Goal: Check status: Check status

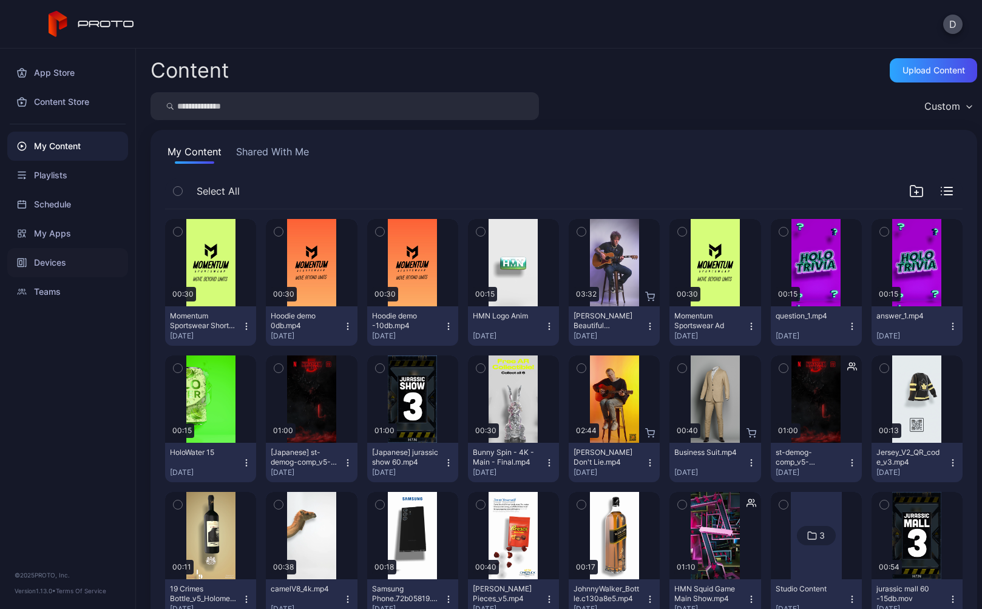
click at [54, 265] on div "Devices" at bounding box center [67, 262] width 121 height 29
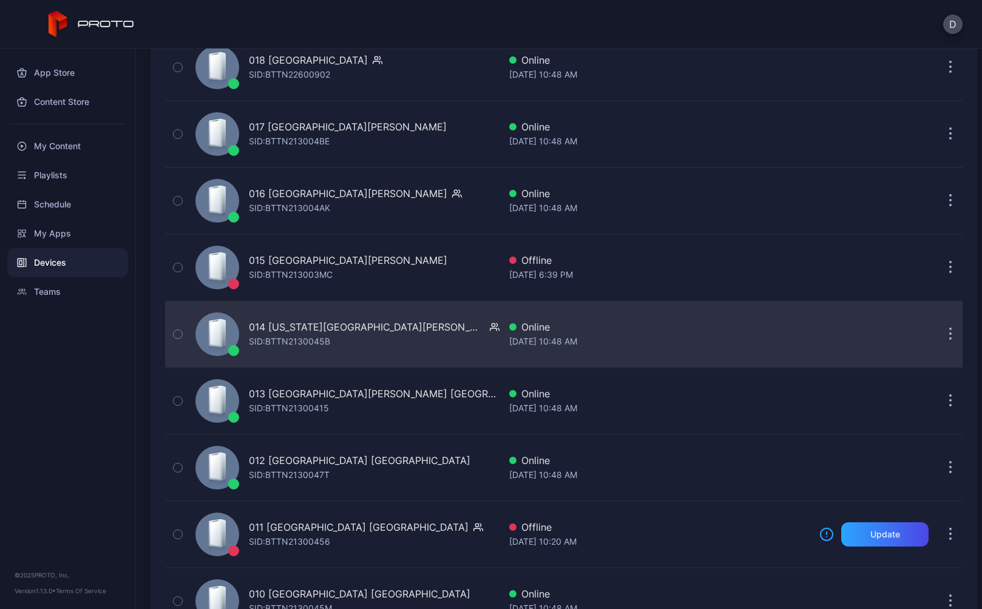
scroll to position [2049, 0]
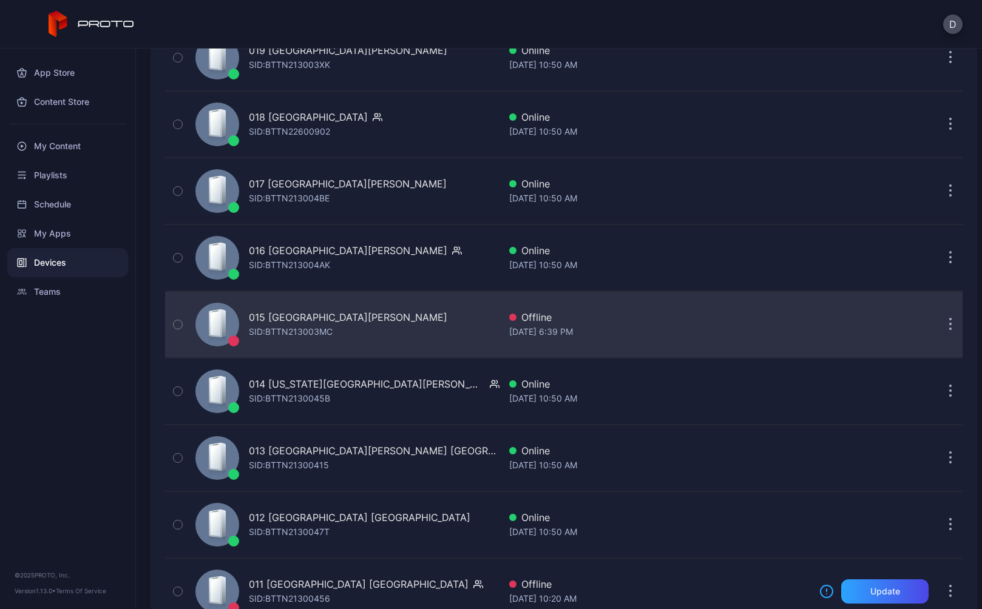
click at [419, 319] on div "015 Concord Mills NC SID: BTTN213003MC" at bounding box center [345, 324] width 309 height 61
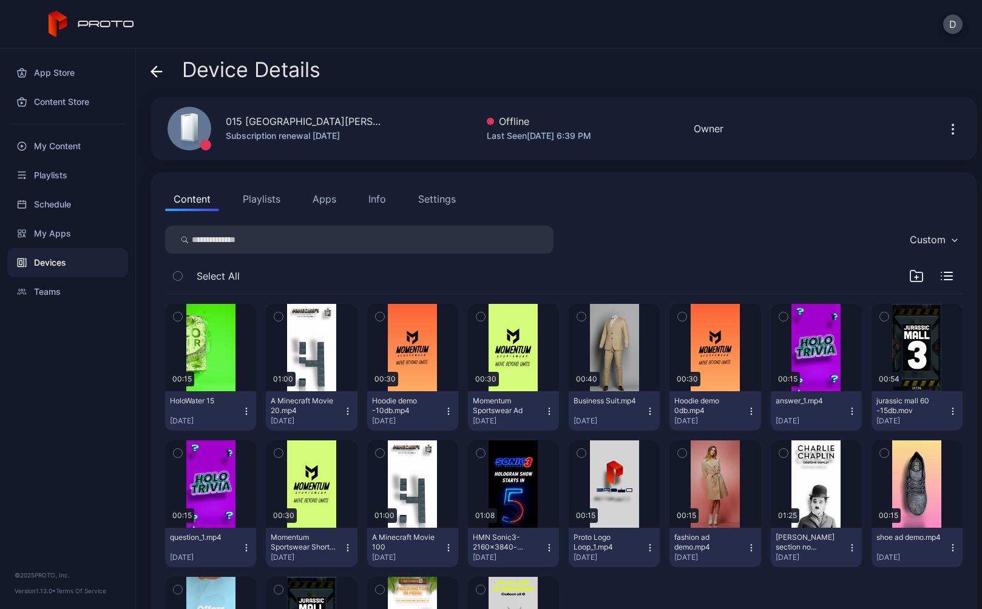
click at [425, 196] on div "Settings" at bounding box center [437, 199] width 38 height 15
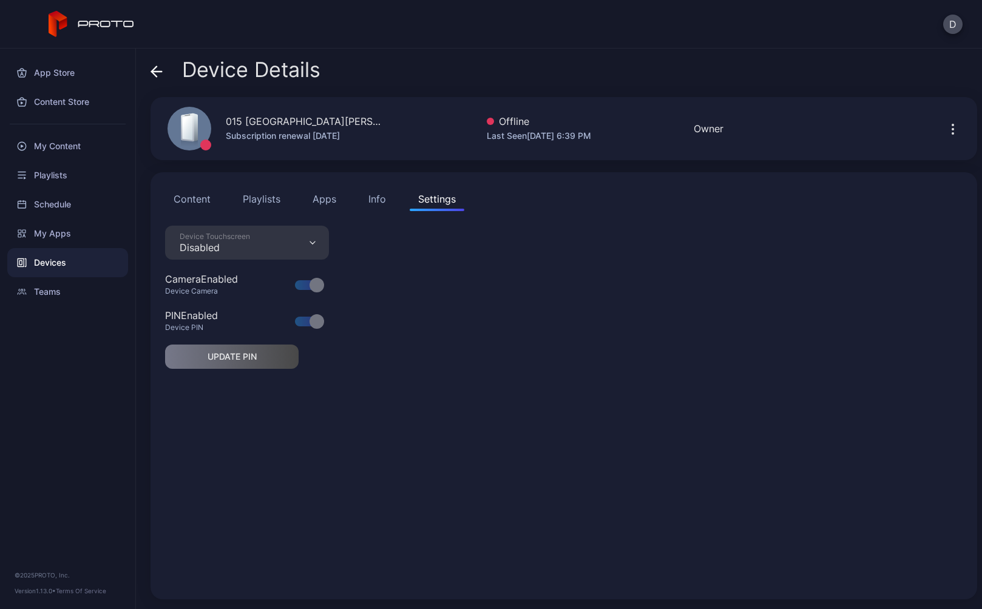
click at [361, 197] on button "Info" at bounding box center [377, 199] width 35 height 24
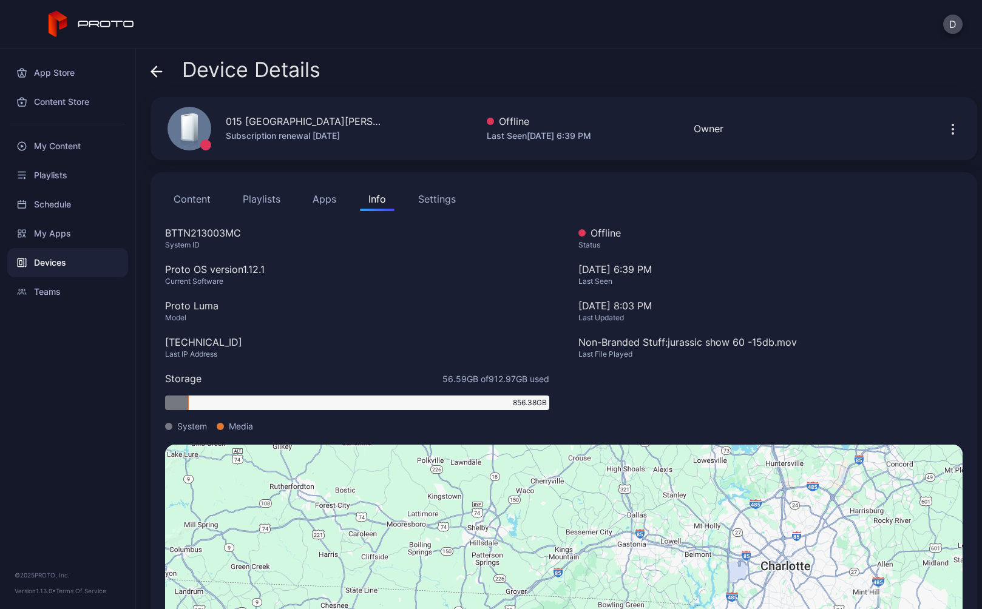
click at [192, 197] on button "Content" at bounding box center [192, 199] width 54 height 24
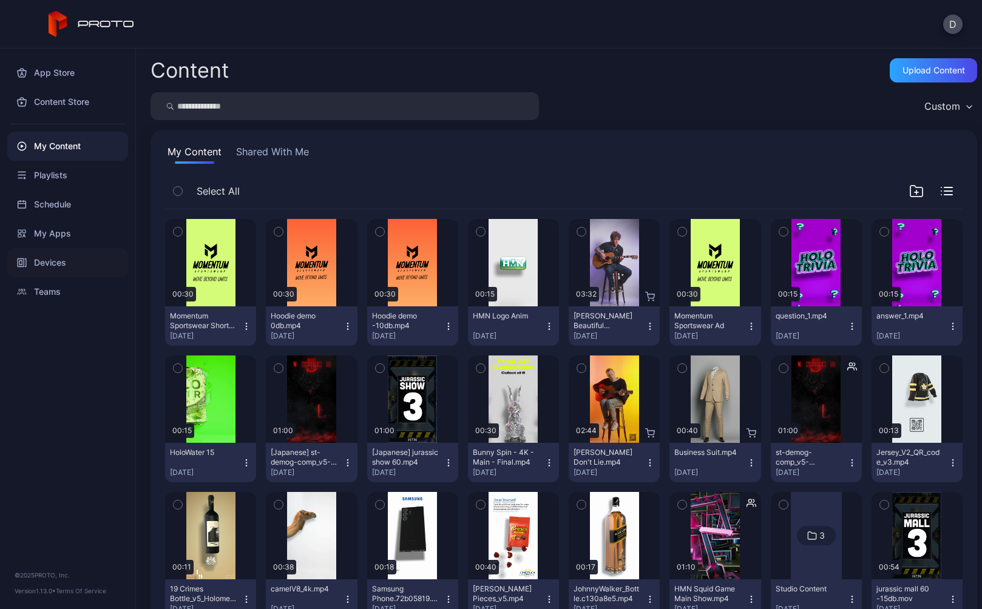
click at [64, 256] on div "Devices" at bounding box center [67, 262] width 121 height 29
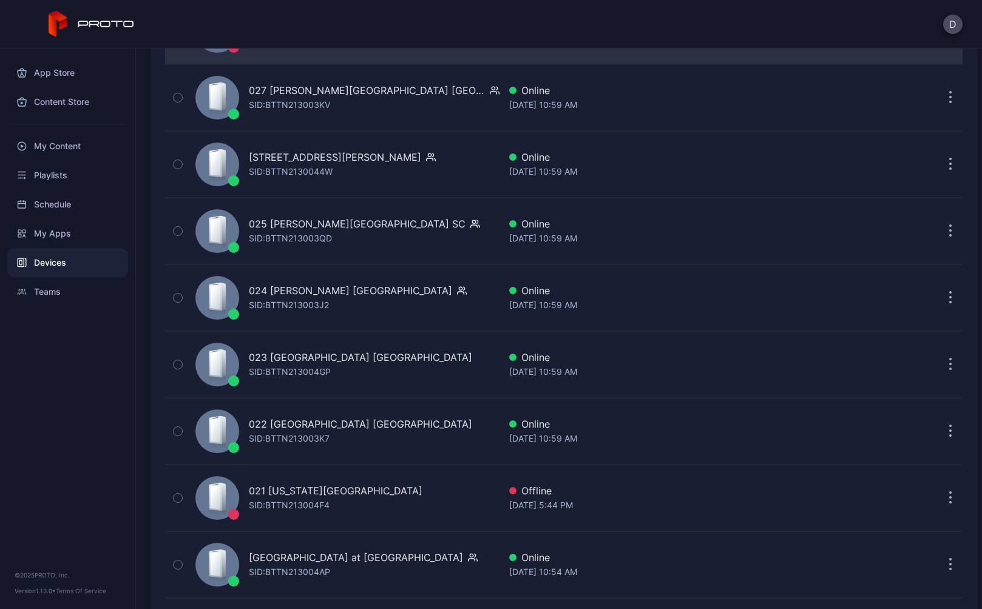
scroll to position [1537, 0]
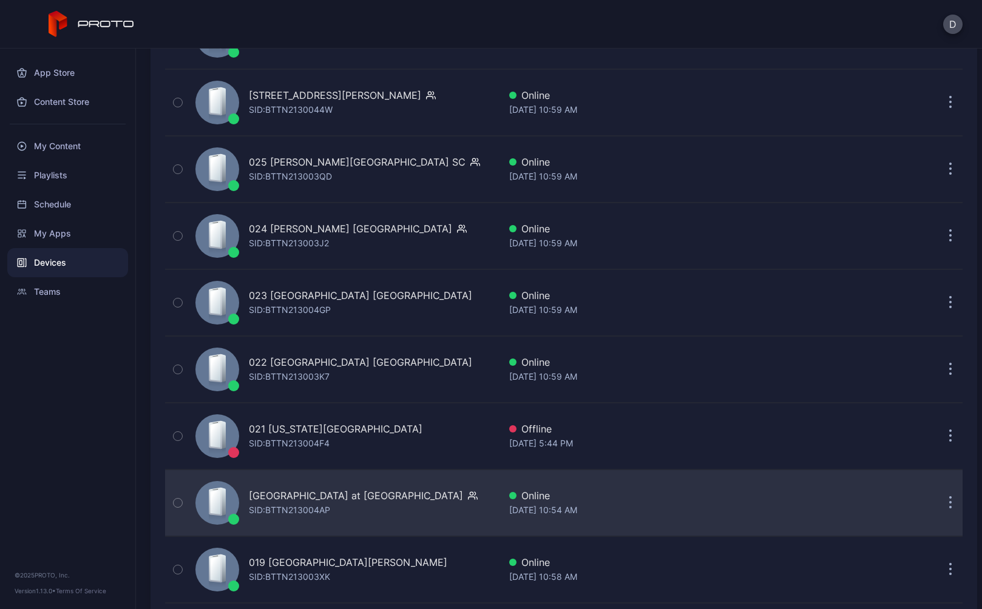
click at [328, 501] on div "[GEOGRAPHIC_DATA] at [GEOGRAPHIC_DATA]" at bounding box center [356, 496] width 214 height 15
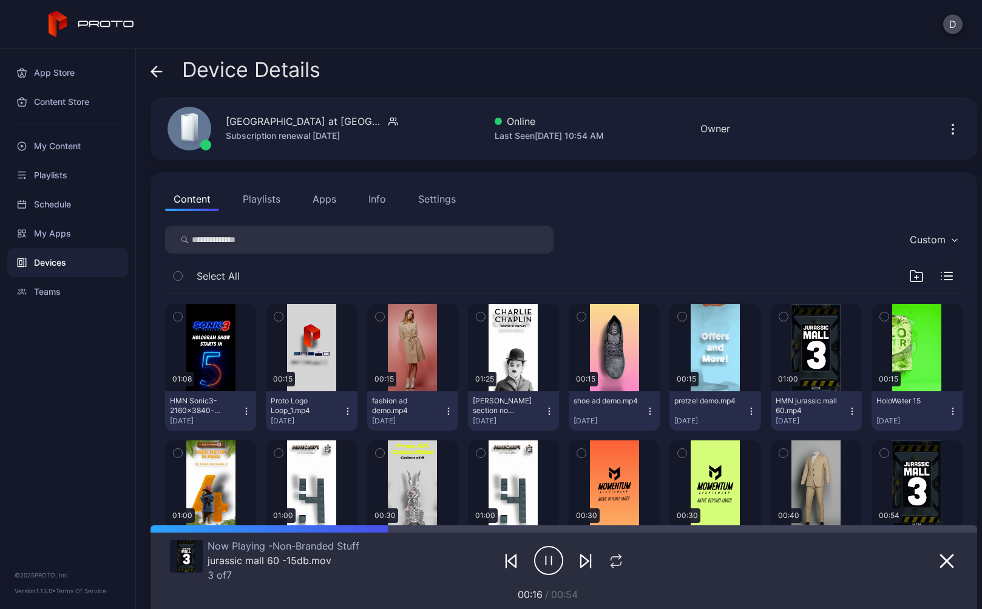
click at [946, 128] on icon "button" at bounding box center [953, 129] width 15 height 15
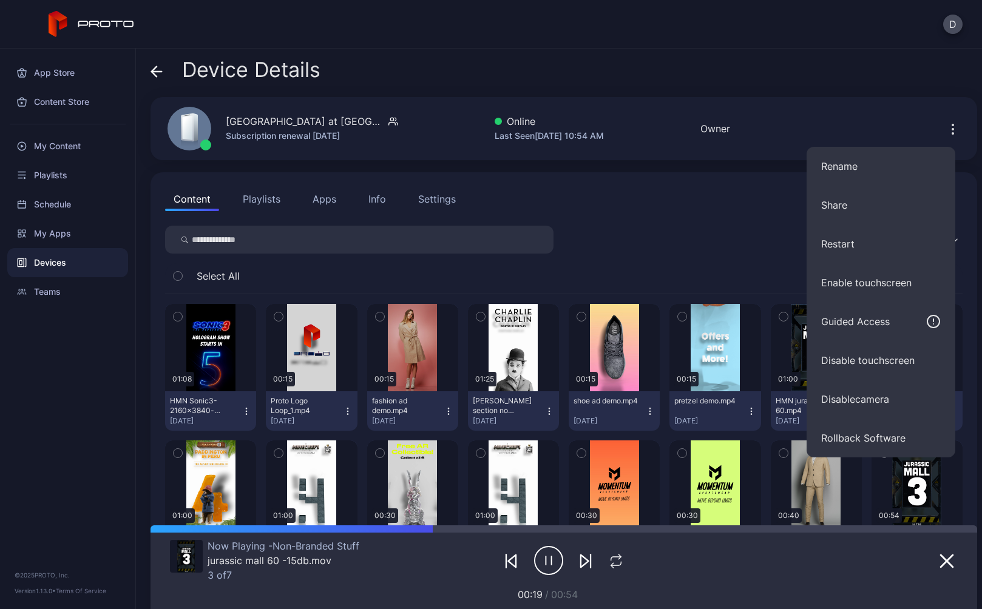
click at [777, 91] on div "Device Details 020 Town Center at Boca Raton FL Subscription renewal Nov 27, 20…" at bounding box center [559, 329] width 846 height 561
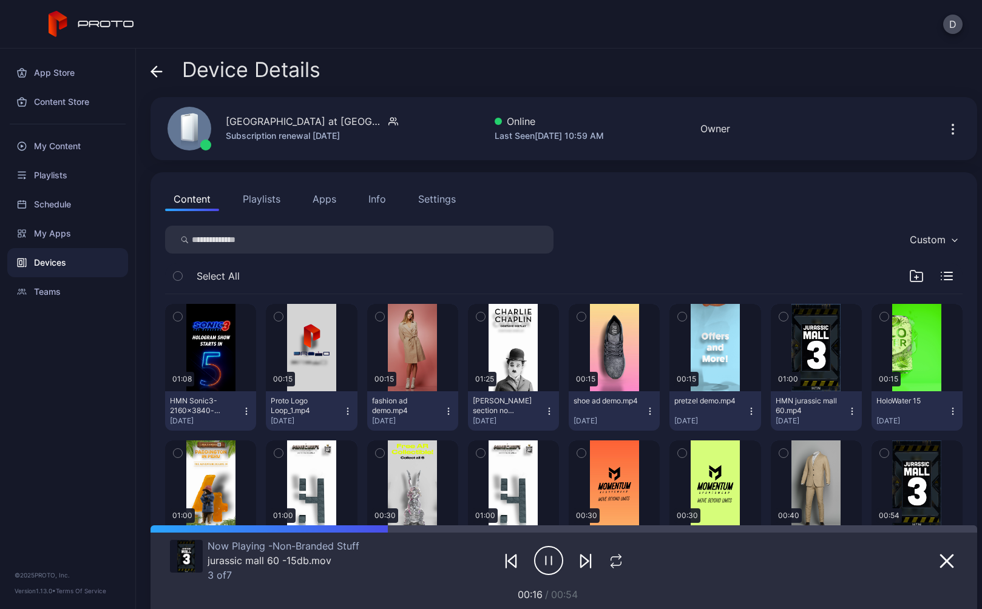
click at [946, 128] on icon "button" at bounding box center [953, 129] width 15 height 15
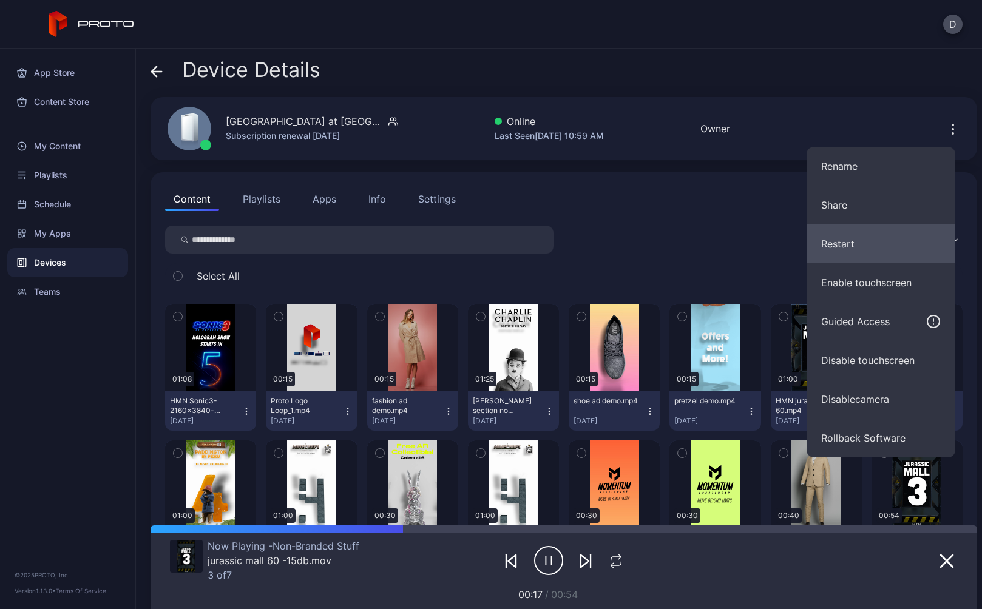
click at [864, 248] on button "Restart" at bounding box center [881, 244] width 149 height 39
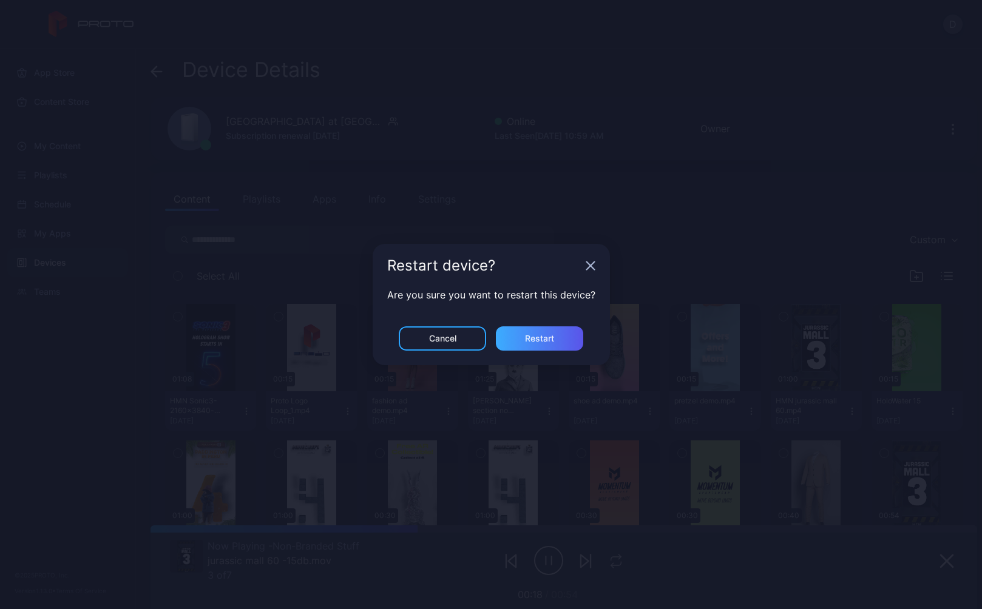
click at [521, 335] on div "Restart" at bounding box center [539, 339] width 87 height 24
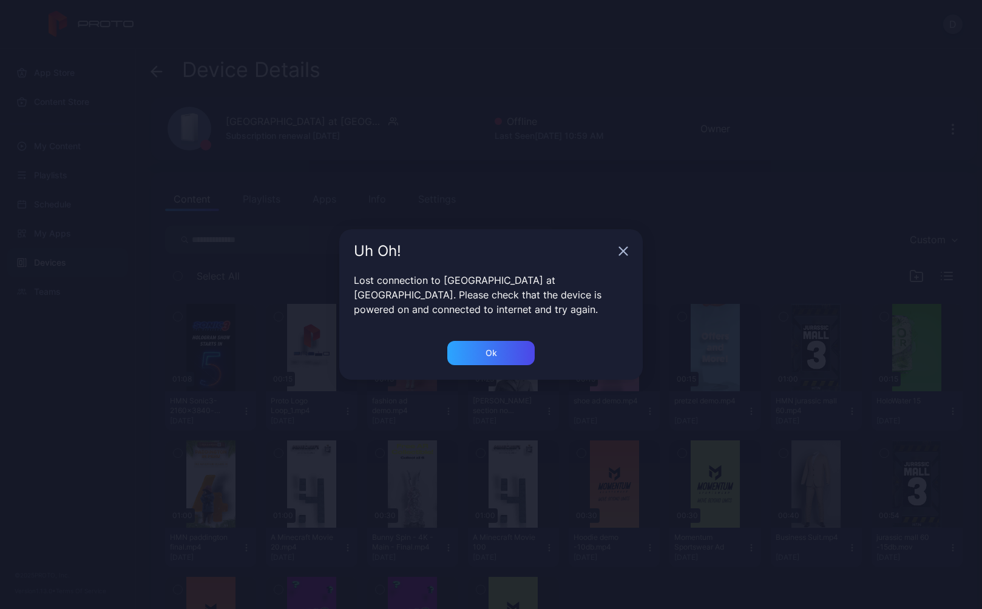
click at [476, 356] on div "Ok" at bounding box center [490, 353] width 87 height 24
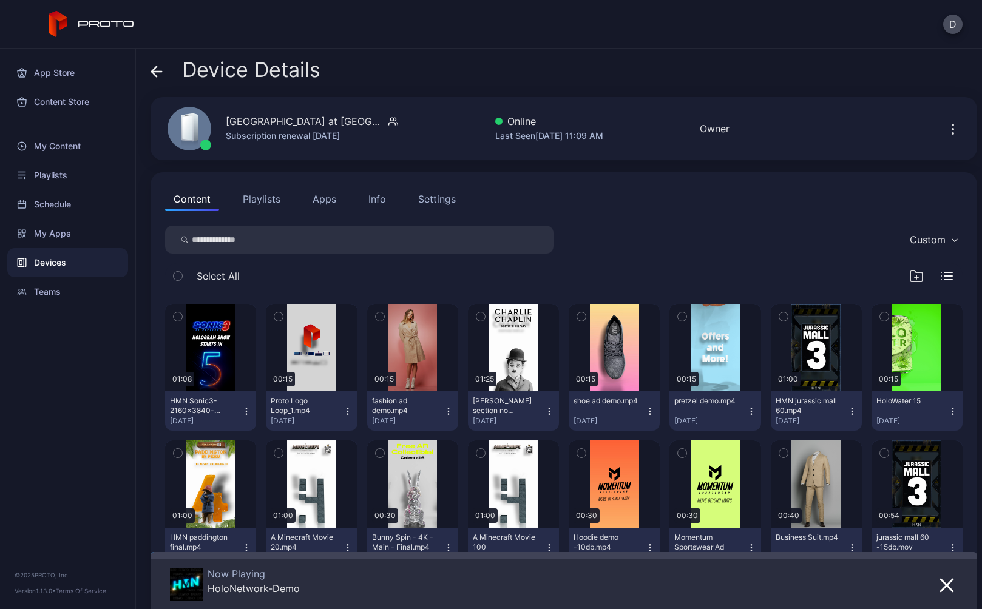
click at [260, 194] on button "Playlists" at bounding box center [261, 199] width 55 height 24
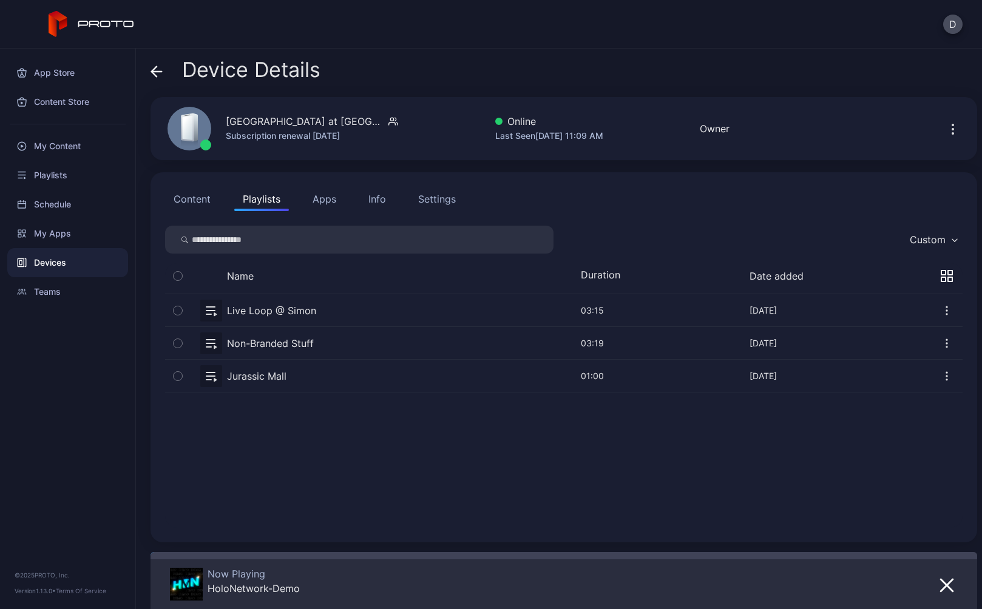
click at [343, 345] on button "button" at bounding box center [564, 343] width 798 height 32
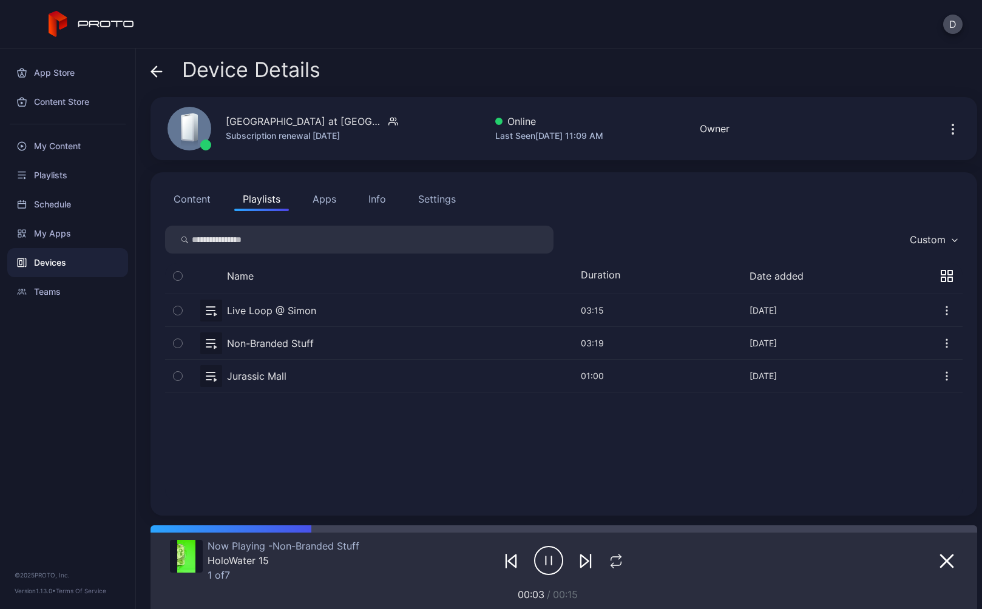
click at [325, 458] on div "Live Loop @ Simon Nov 1, 2024 03:15 Nov 01, 2024 Non-Branded Stuff Jul 15, 2025…" at bounding box center [564, 397] width 798 height 207
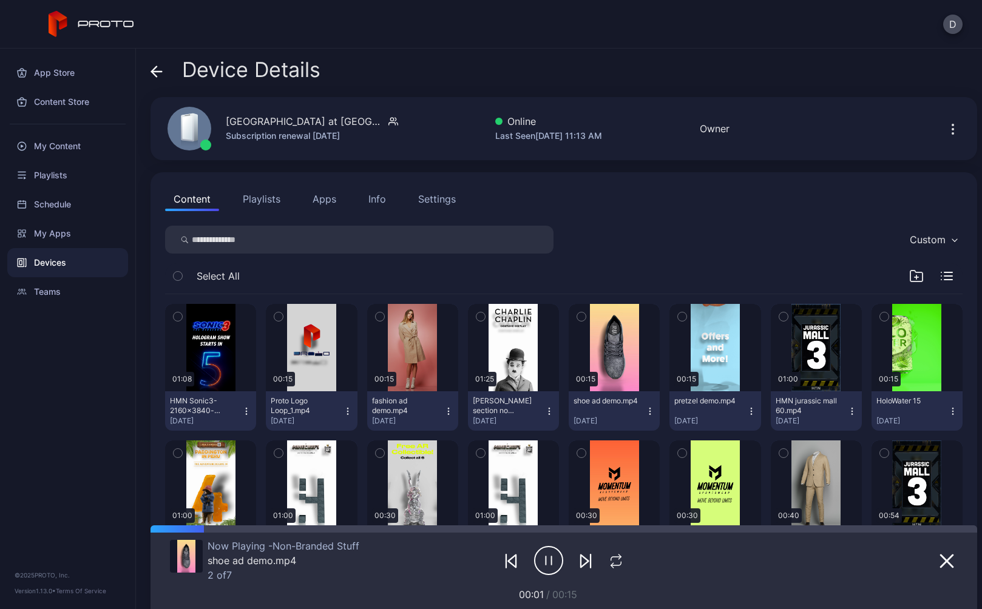
click at [941, 278] on icon "button" at bounding box center [947, 276] width 12 height 8
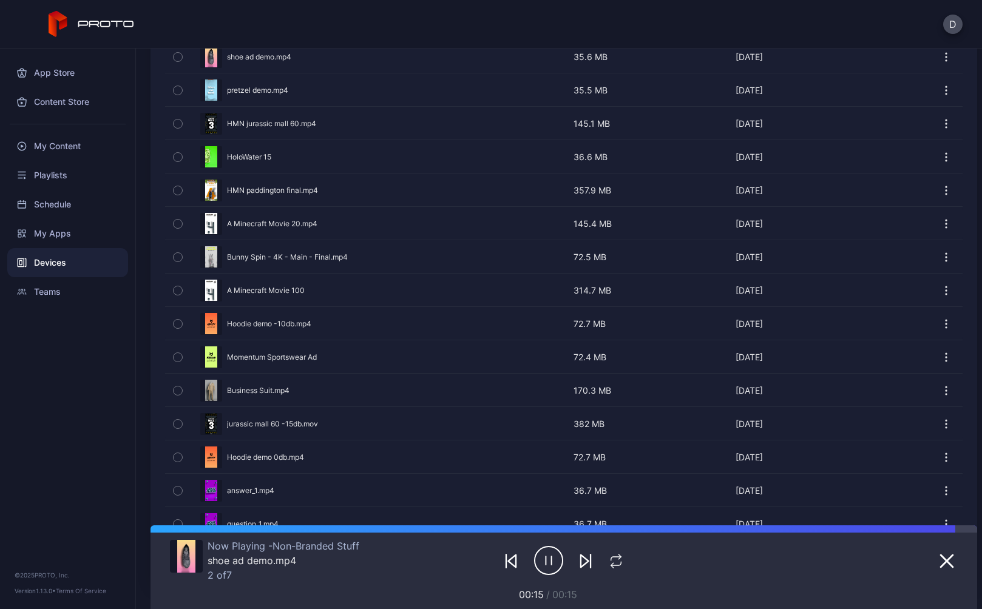
scroll to position [433, 0]
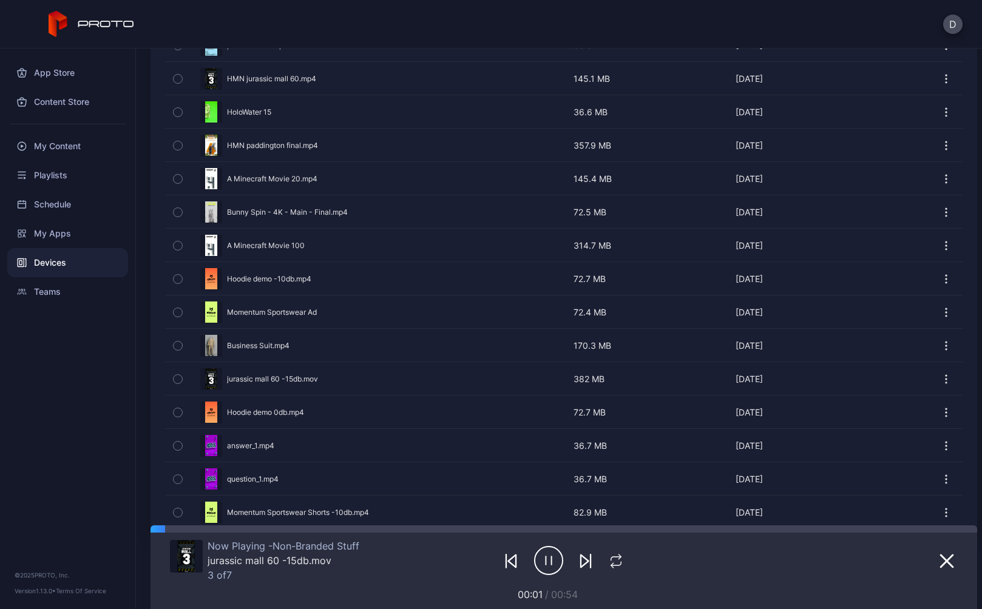
click at [330, 412] on button "button" at bounding box center [564, 412] width 798 height 32
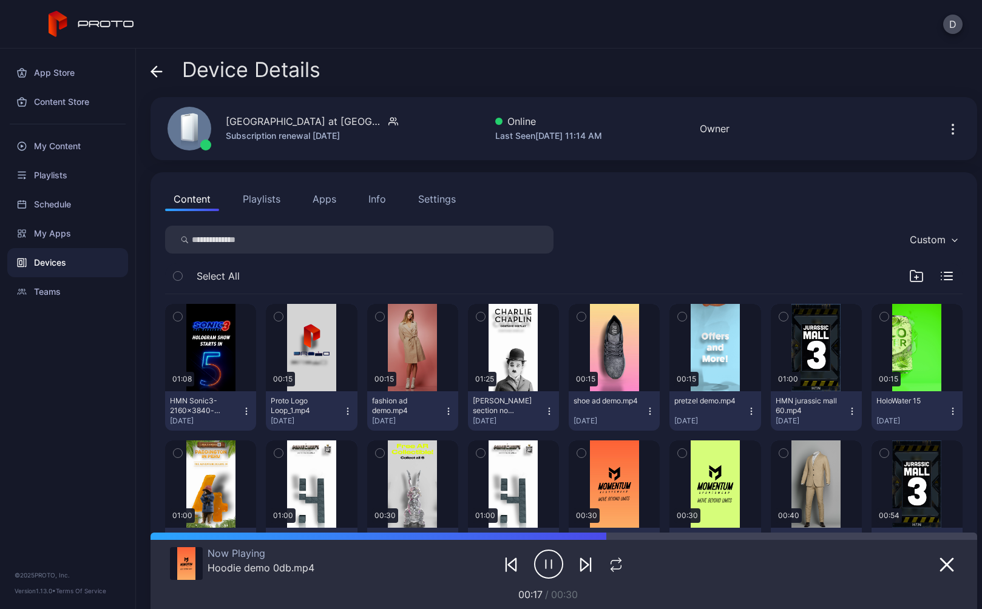
click at [155, 69] on icon at bounding box center [154, 71] width 5 height 10
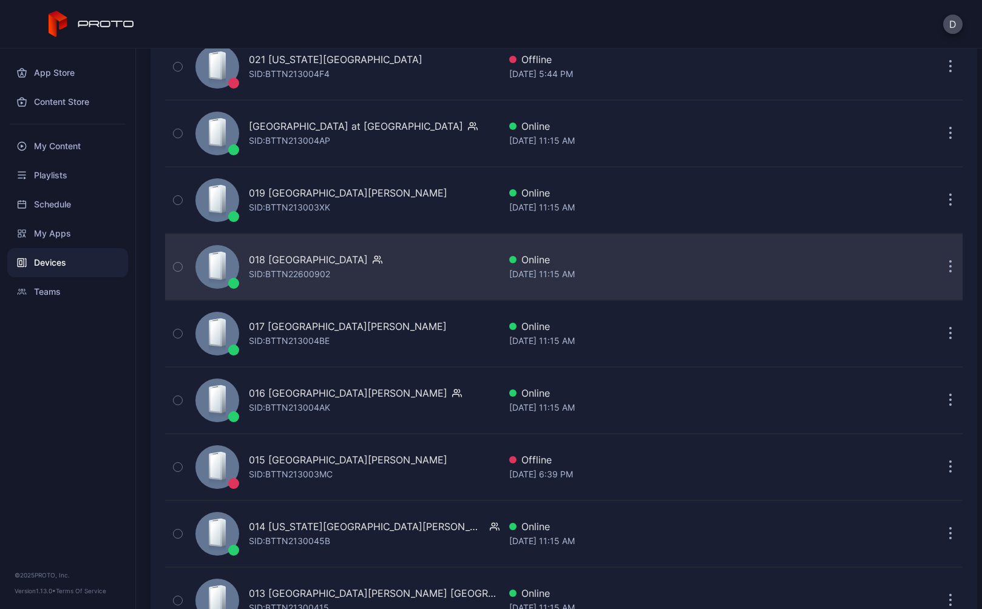
scroll to position [1969, 0]
